Goal: Information Seeking & Learning: Find specific fact

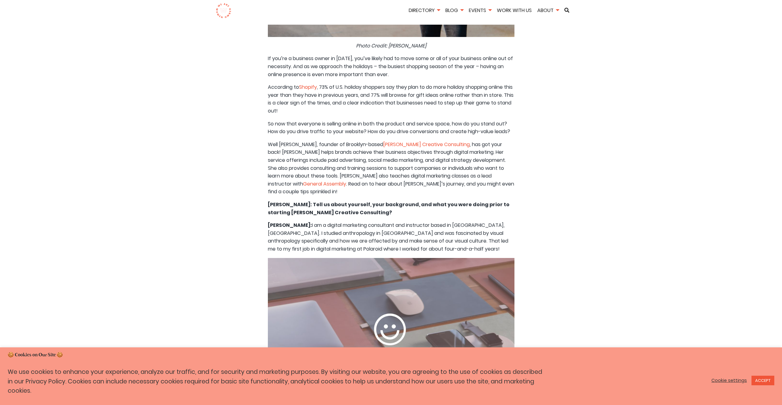
scroll to position [247, 0]
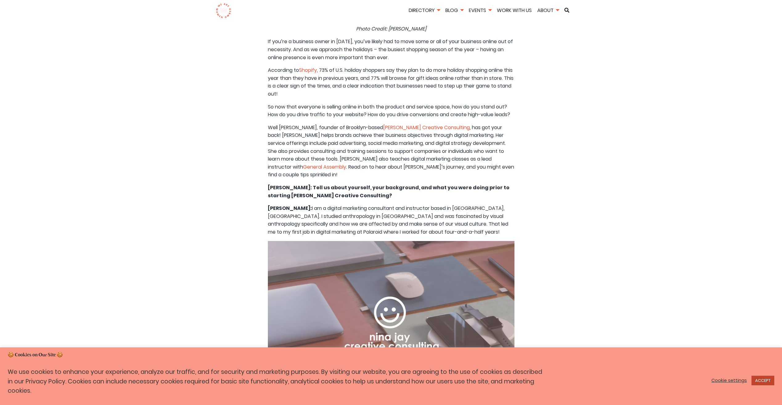
click at [763, 381] on link "ACCEPT" at bounding box center [763, 381] width 23 height 10
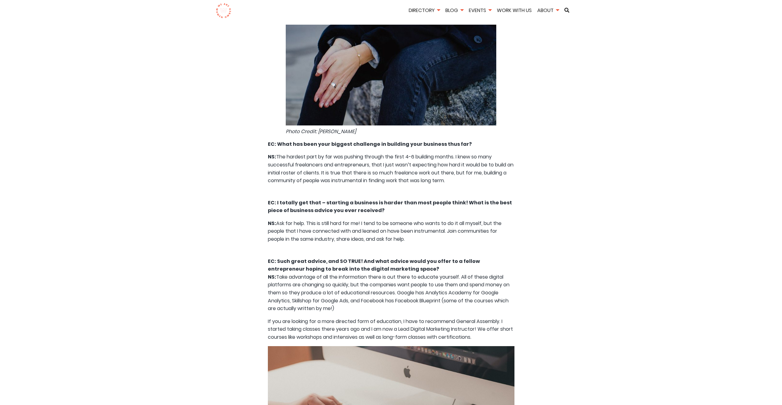
scroll to position [2747, 0]
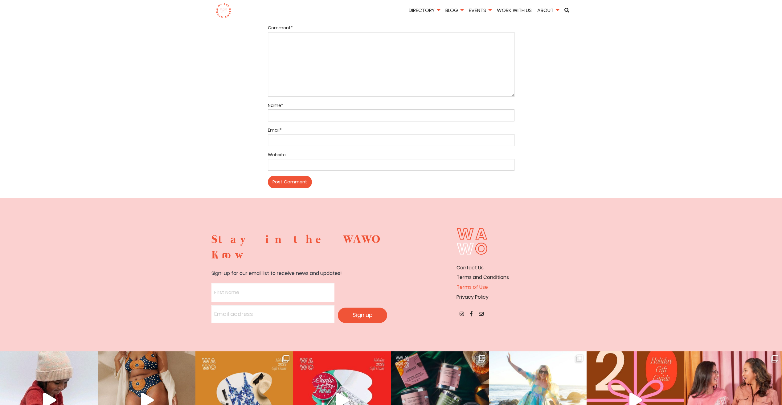
click at [467, 284] on link "Terms of Use" at bounding box center [472, 287] width 31 height 7
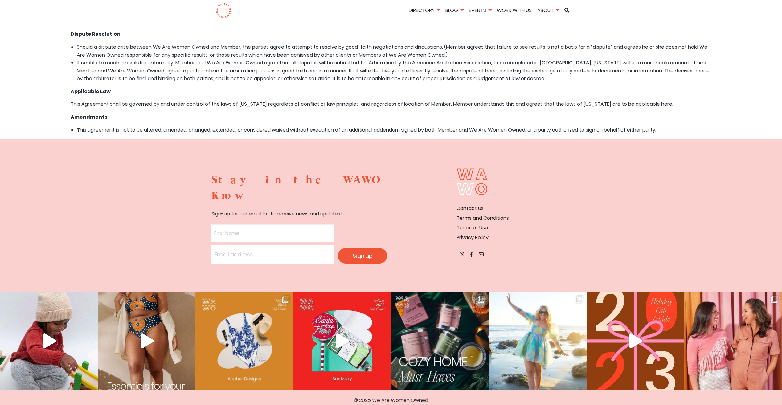
scroll to position [1289, 0]
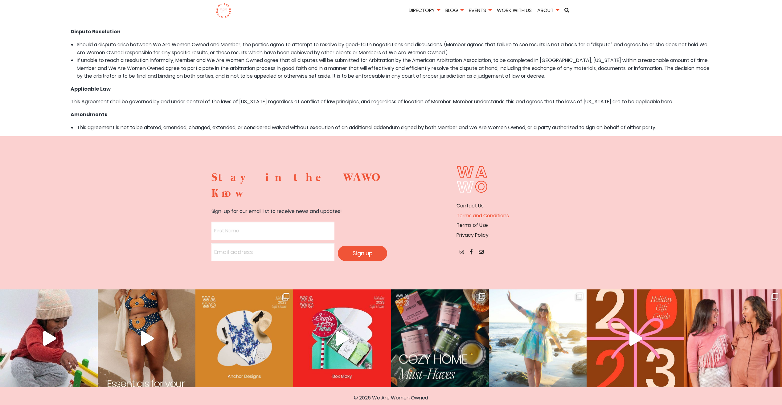
click at [486, 219] on link "Terms and Conditions" at bounding box center [483, 215] width 52 height 7
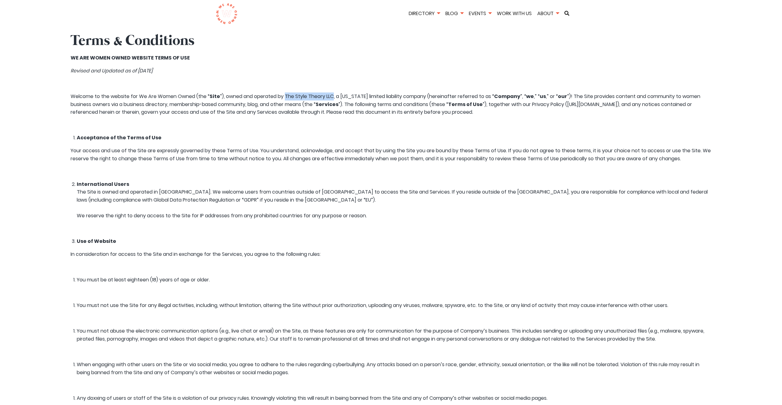
drag, startPoint x: 286, startPoint y: 95, endPoint x: 335, endPoint y: 93, distance: 48.1
click at [335, 93] on span "”), owned and operated by The Style Theory LLC, a [US_STATE] limited liability …" at bounding box center [357, 96] width 274 height 7
copy span "The Style Theory LLC"
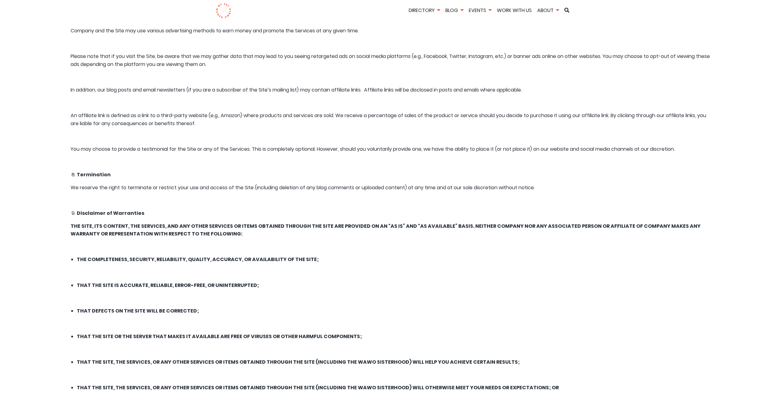
scroll to position [804, 0]
